Goal: Task Accomplishment & Management: Manage account settings

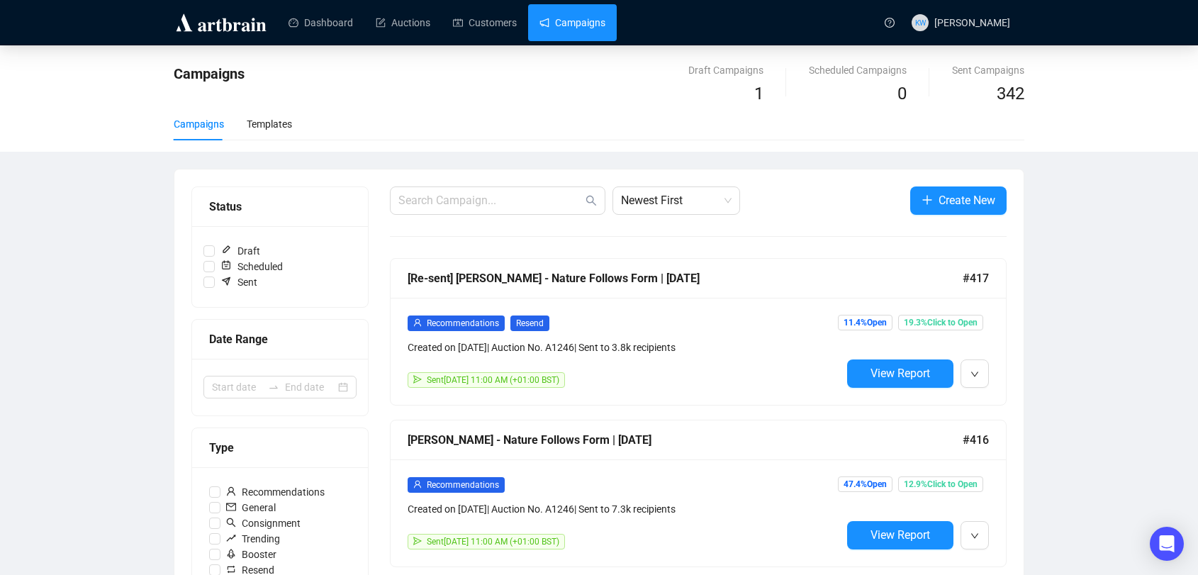
scroll to position [38, 0]
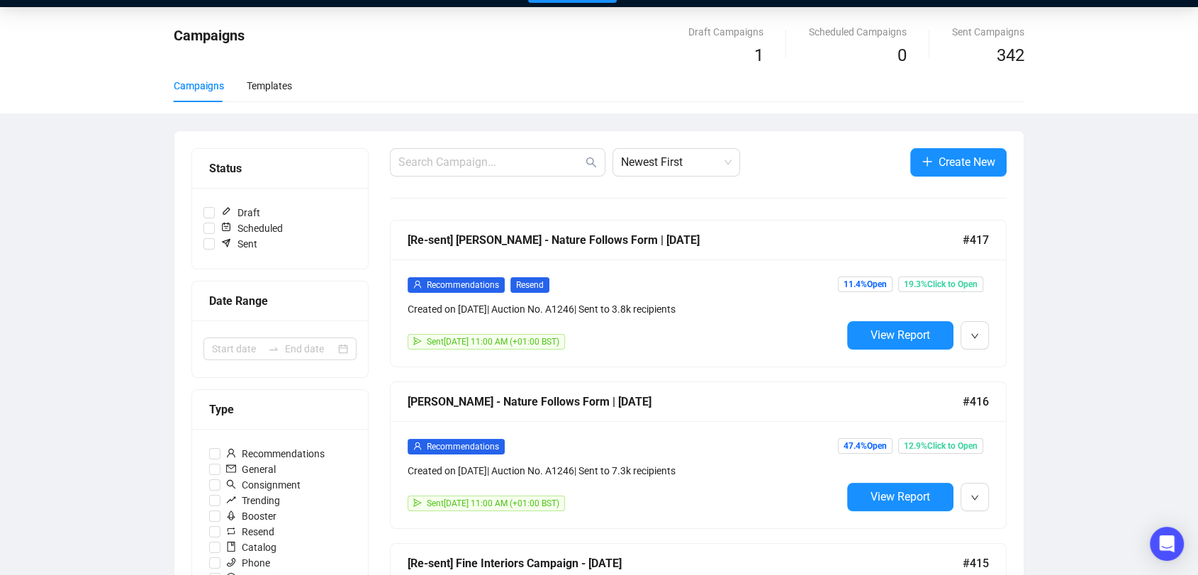
click at [667, 336] on div "Sent September 12, 2025 11:00 AM (+01:00 BST)" at bounding box center [624, 342] width 434 height 16
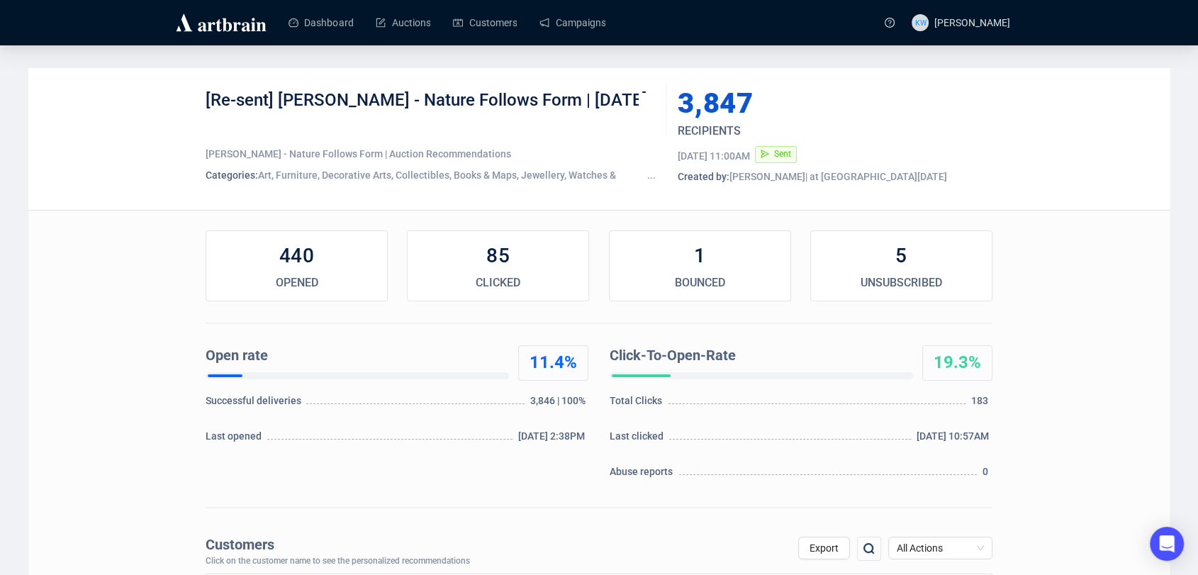
scroll to position [193, 0]
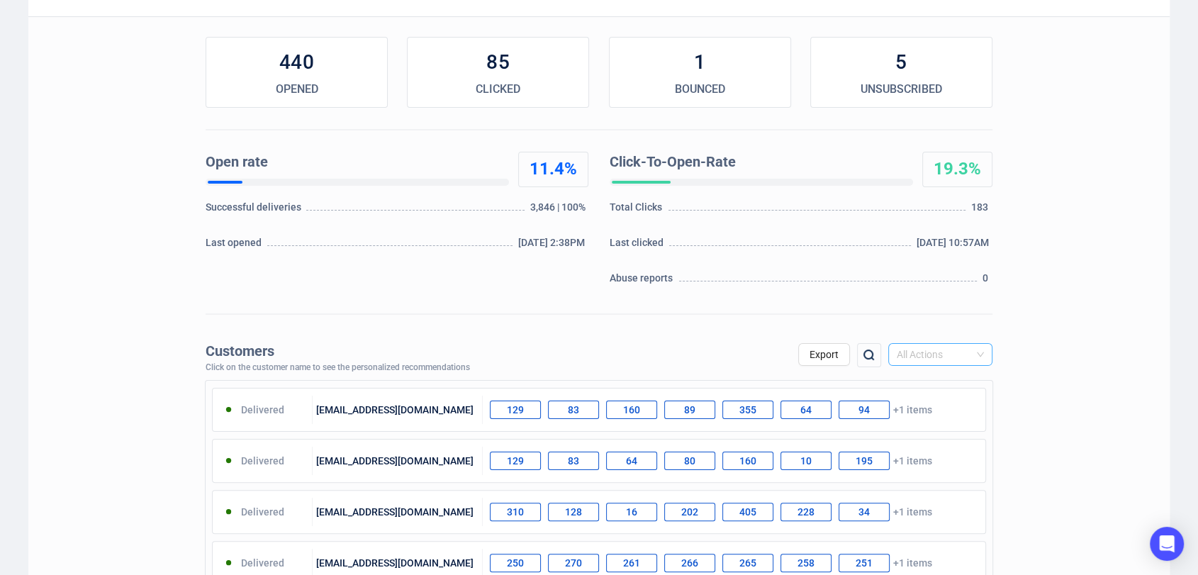
click at [918, 348] on span "All Actions" at bounding box center [939, 354] width 87 height 21
click at [925, 466] on div "Unsubscribe" at bounding box center [939, 474] width 81 height 16
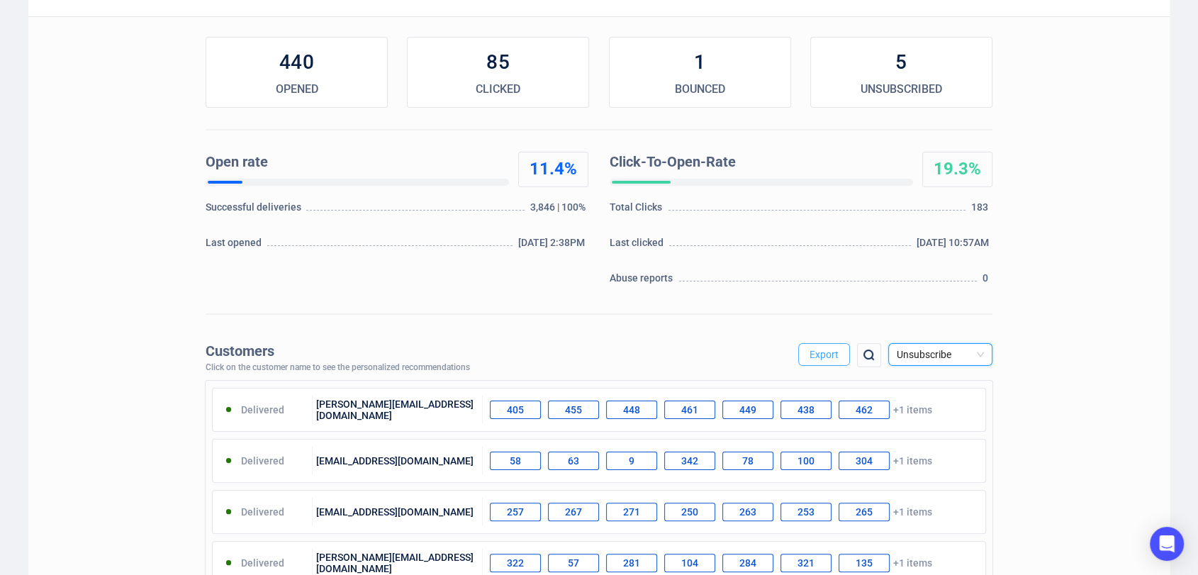
click at [831, 349] on span "Export" at bounding box center [823, 354] width 29 height 11
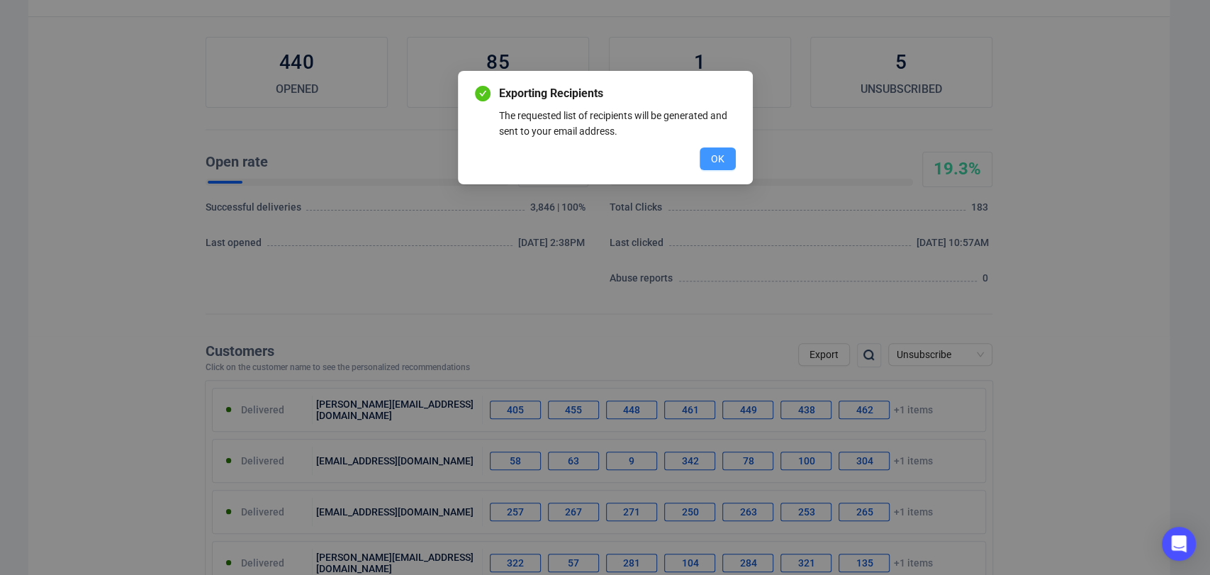
click at [730, 166] on button "OK" at bounding box center [717, 158] width 36 height 23
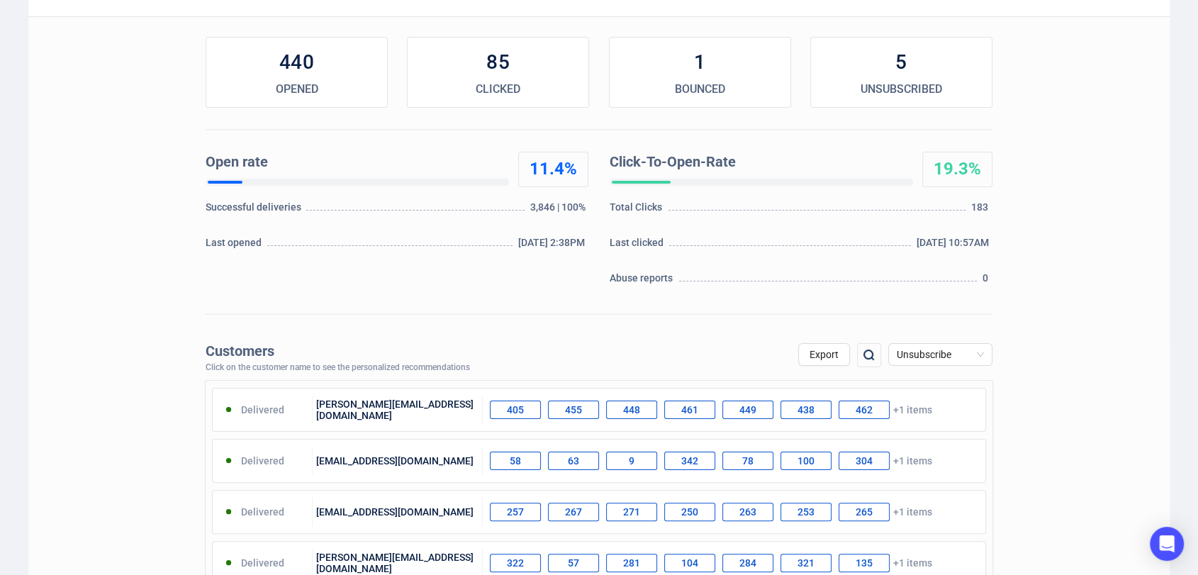
scroll to position [0, 0]
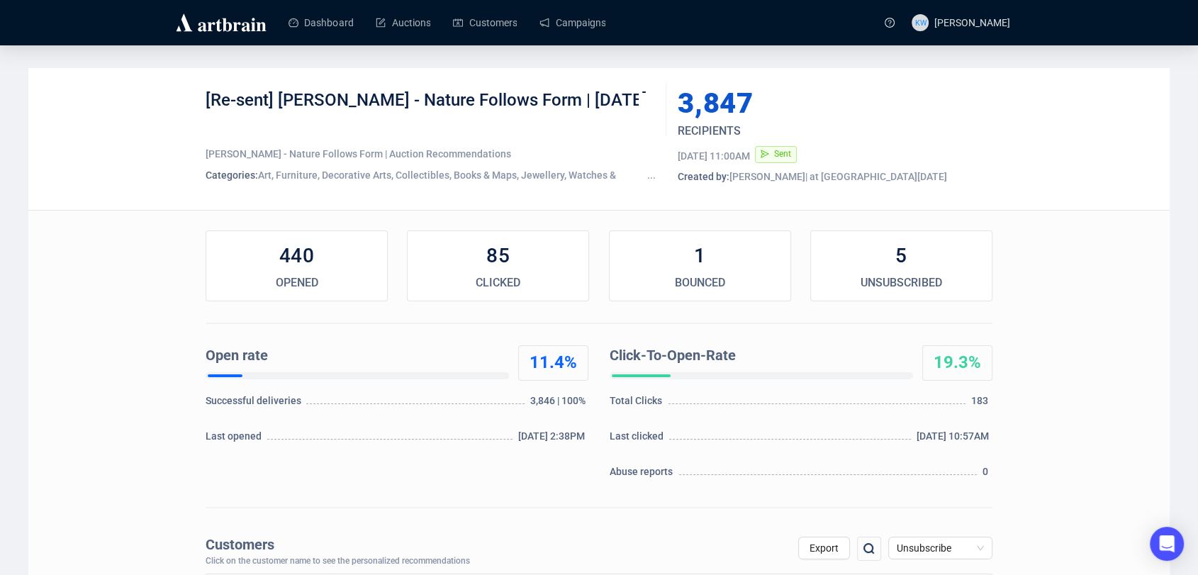
drag, startPoint x: 266, startPoint y: 125, endPoint x: 198, endPoint y: 100, distance: 73.1
click at [198, 100] on div "[Re-sent] Ken Bolan - Nature Follows Form | September 2025 Ken Bolan - Nature F…" at bounding box center [598, 139] width 1141 height 142
copy div "[Re-sent] [PERSON_NAME] - Nature Follows Form | [DATE]"
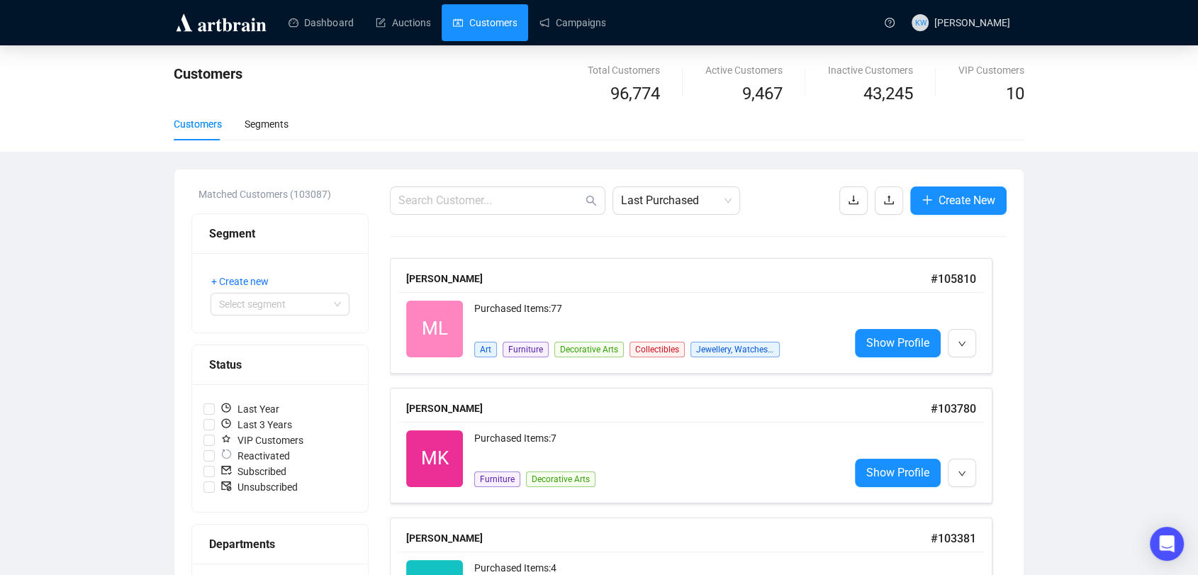
click at [539, 213] on span at bounding box center [497, 200] width 215 height 28
paste input "[PERSON_NAME][EMAIL_ADDRESS][PERSON_NAME][DOMAIN_NAME]"
type input "[PERSON_NAME][EMAIL_ADDRESS][PERSON_NAME][DOMAIN_NAME]"
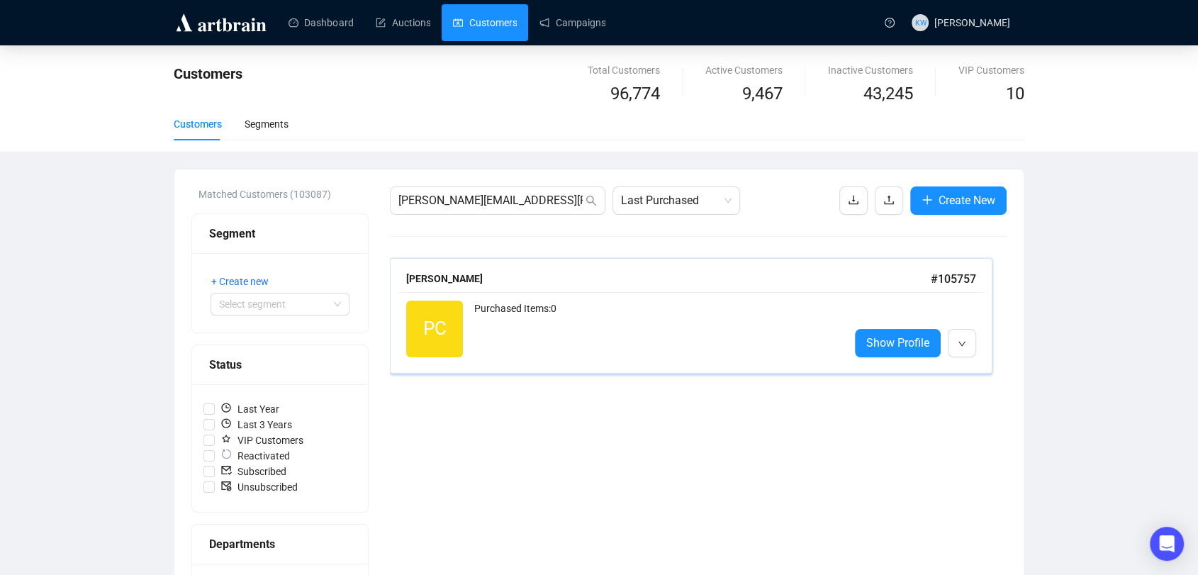
click at [660, 293] on div "PC Reactivated Purchased Items: 0 Show Profile" at bounding box center [691, 329] width 587 height 74
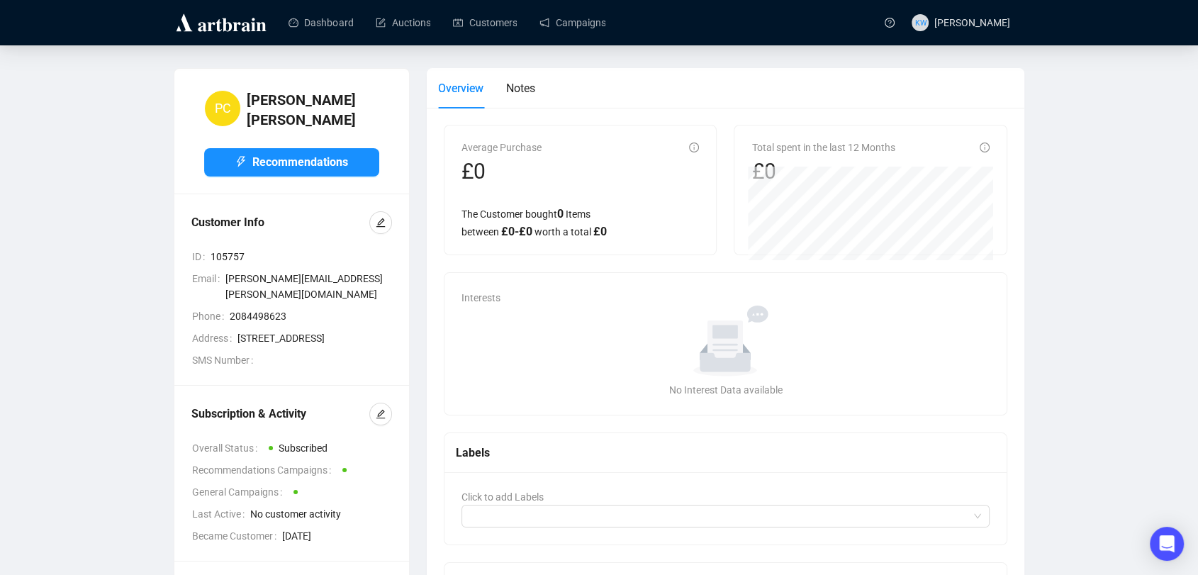
click at [384, 407] on div "Subscription & Activity Overall Status Subscribed Recommendations Campaigns Gen…" at bounding box center [291, 472] width 235 height 175
click at [385, 419] on button "button" at bounding box center [380, 413] width 23 height 23
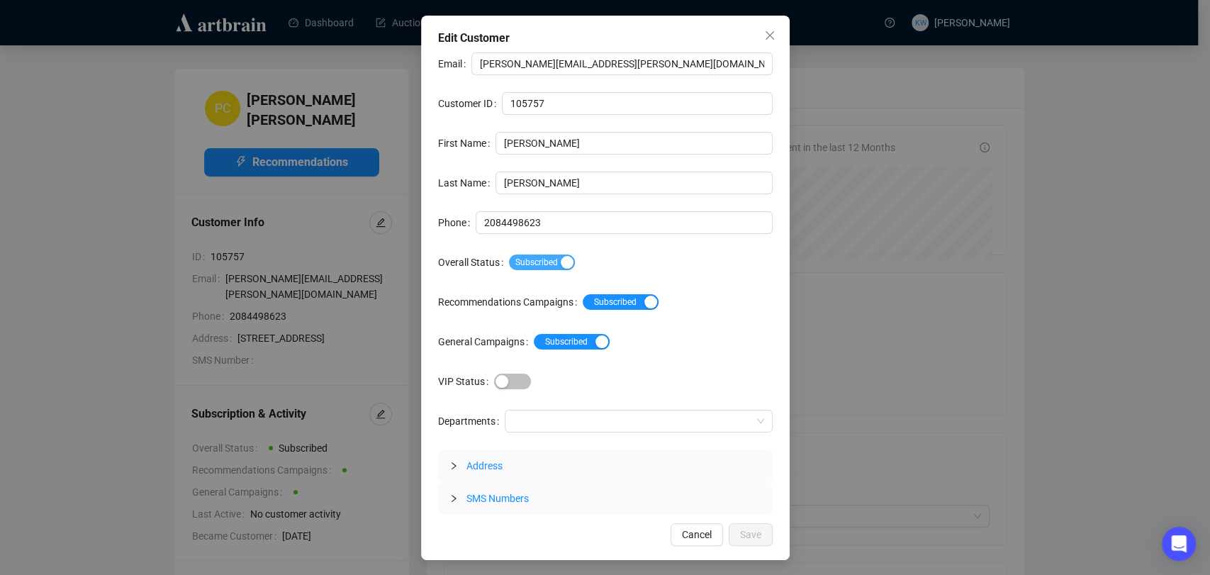
click at [556, 268] on span "Subscribed" at bounding box center [542, 262] width 66 height 16
click at [765, 542] on button "Save" at bounding box center [750, 534] width 44 height 23
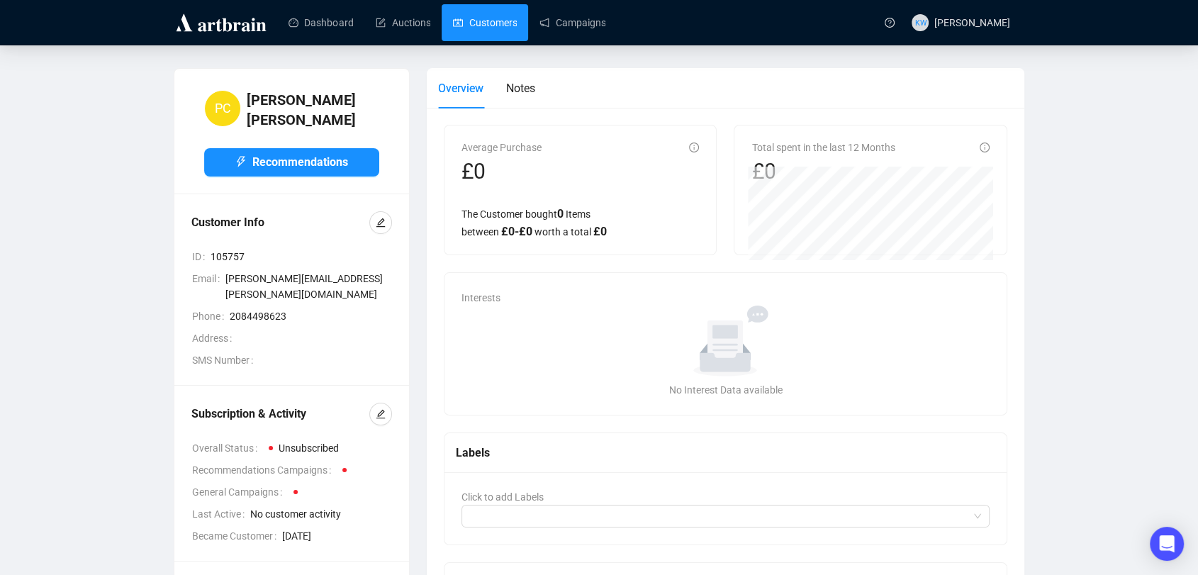
click at [470, 9] on link "Customers" at bounding box center [485, 22] width 64 height 37
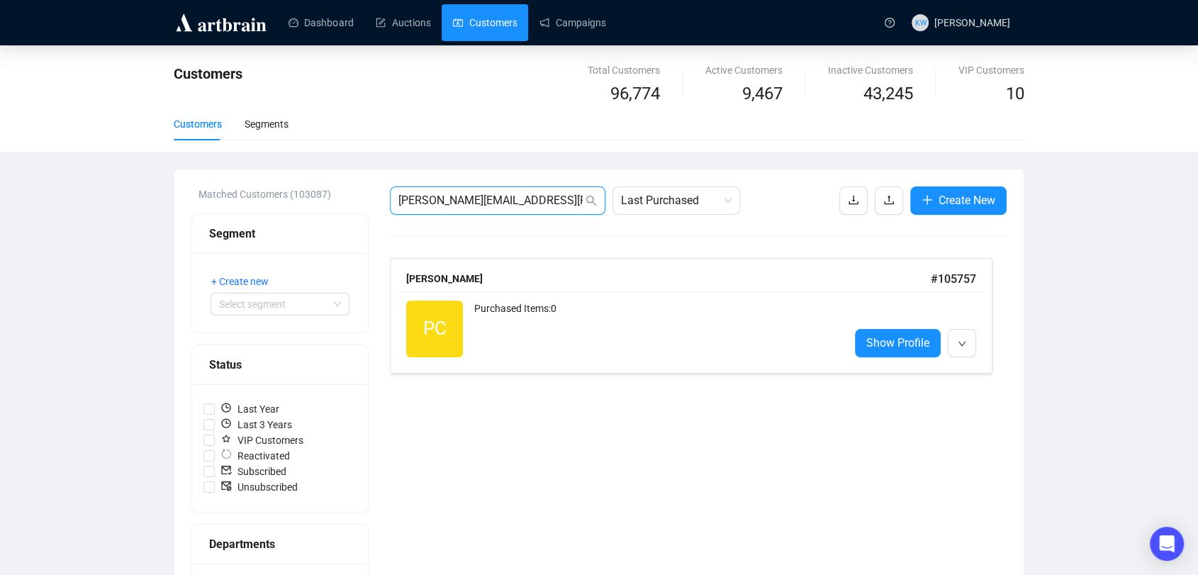
drag, startPoint x: 563, startPoint y: 195, endPoint x: 159, endPoint y: 217, distance: 404.5
click at [159, 217] on div "Customers Total Customers 96,774 Active Customers 9,467 Inactive Customers 43,2…" at bounding box center [599, 524] width 1198 height 959
paste input "[PERSON_NAME].[PERSON_NAME]@dtval"
type input "[PERSON_NAME][EMAIL_ADDRESS][PERSON_NAME][DOMAIN_NAME]"
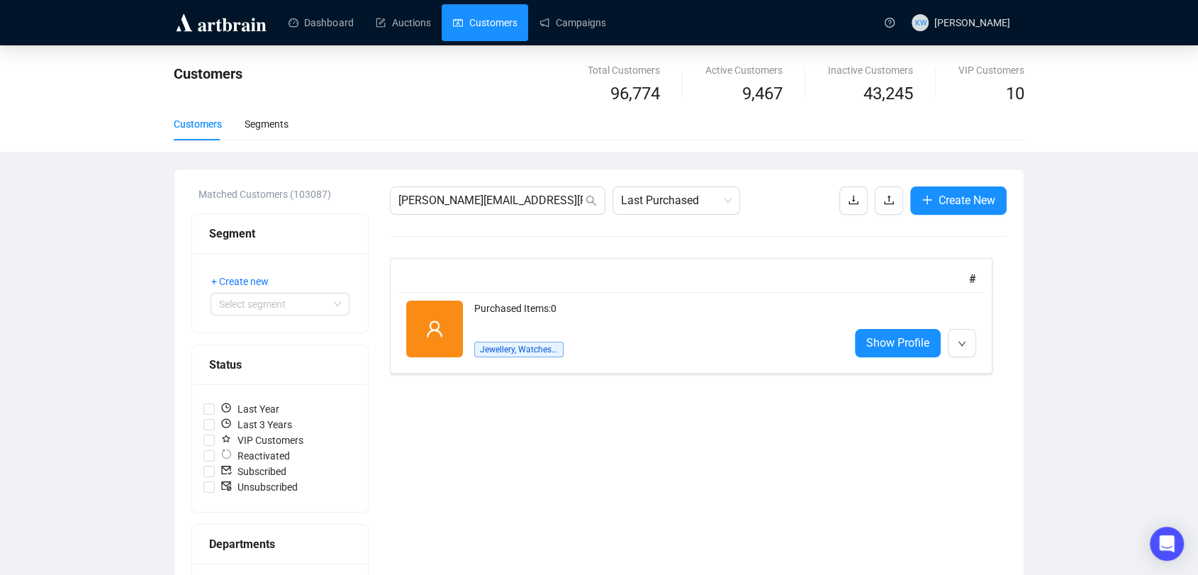
click at [658, 333] on div "Purchased Items: 0 Jewellery, Watches & Designer" at bounding box center [656, 328] width 364 height 57
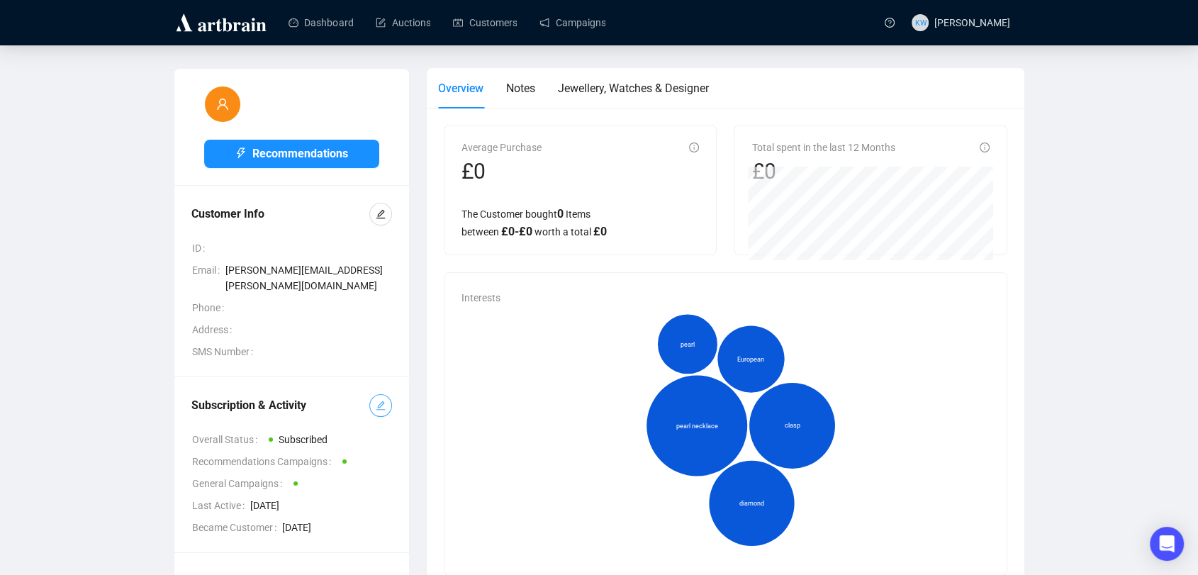
click at [378, 400] on icon "edit" at bounding box center [381, 405] width 10 height 10
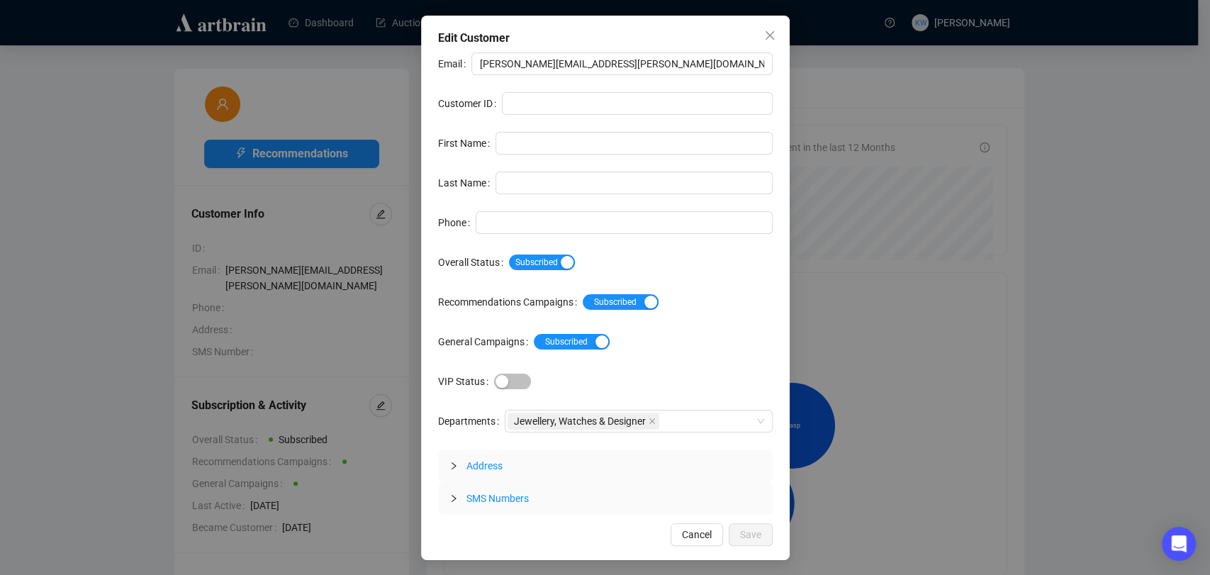
click at [578, 257] on div "Subscribed" at bounding box center [641, 262] width 264 height 16
click at [573, 258] on div "Subscribed" at bounding box center [641, 262] width 264 height 16
click at [562, 259] on div "button" at bounding box center [566, 262] width 13 height 13
click at [738, 523] on button "Save" at bounding box center [750, 534] width 44 height 23
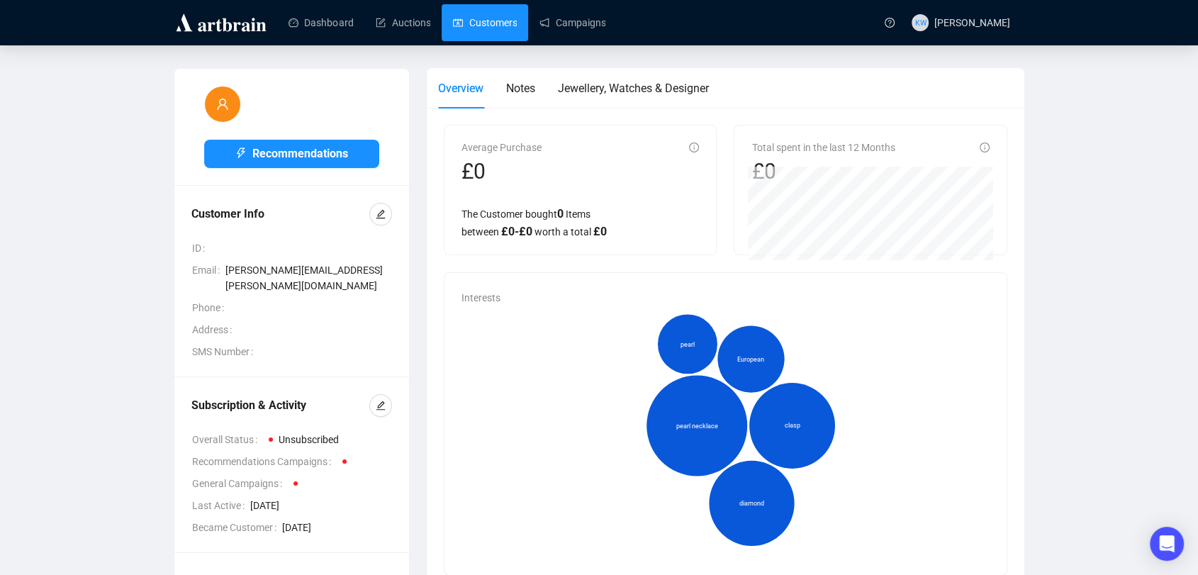
click at [510, 18] on link "Customers" at bounding box center [485, 22] width 64 height 37
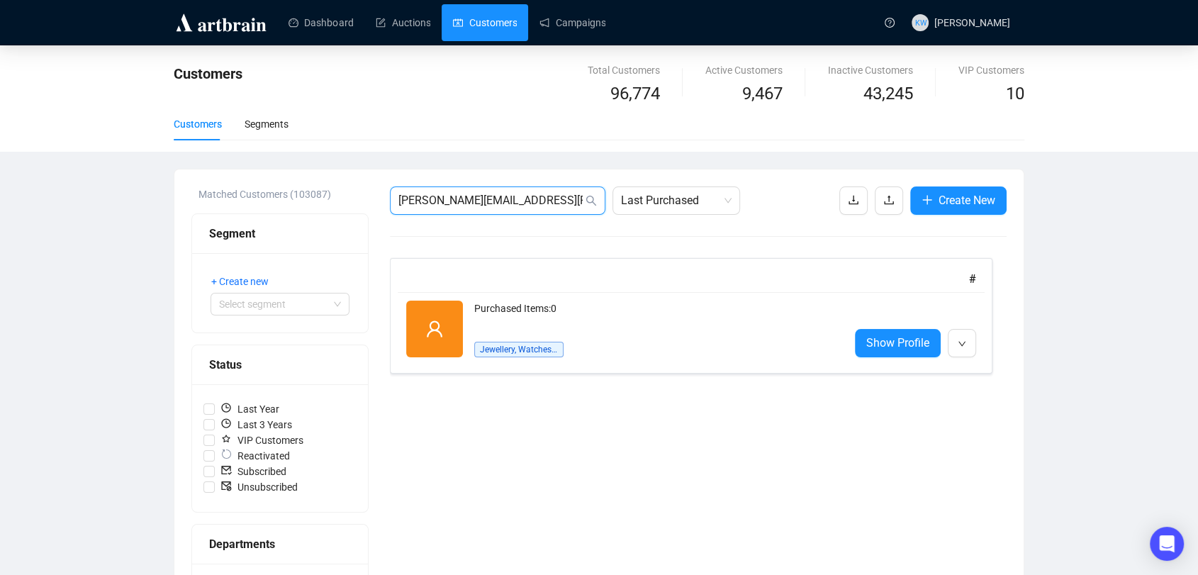
drag, startPoint x: 540, startPoint y: 201, endPoint x: 272, endPoint y: 230, distance: 269.4
paste input "[EMAIL_ADDRESS]"
type input "[EMAIL_ADDRESS][DOMAIN_NAME]"
